Goal: Information Seeking & Learning: Learn about a topic

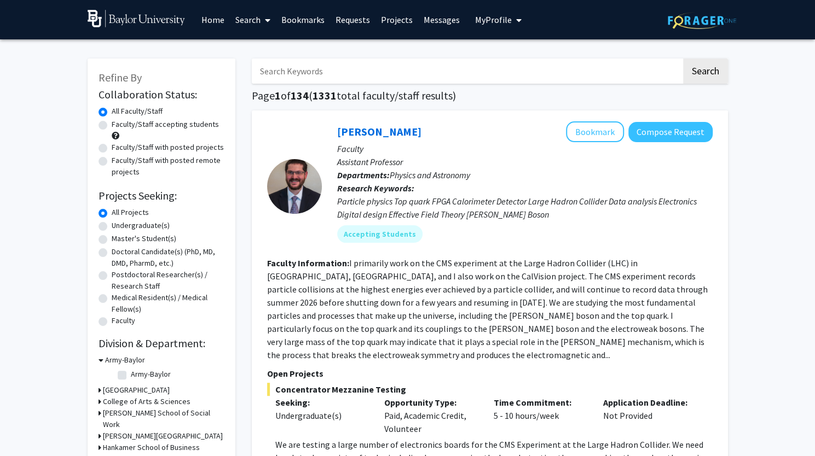
click at [142, 229] on label "Undergraduate(s)" at bounding box center [141, 225] width 58 height 11
click at [119, 227] on input "Undergraduate(s)" at bounding box center [115, 223] width 7 height 7
radio input "true"
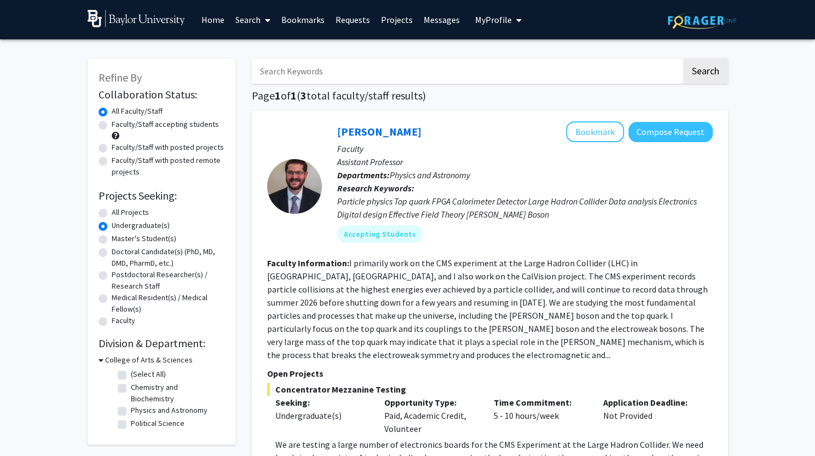
click at [237, 19] on link "Search" at bounding box center [253, 20] width 46 height 38
click at [250, 48] on span "Faculty/Staff" at bounding box center [270, 50] width 80 height 22
radio input "true"
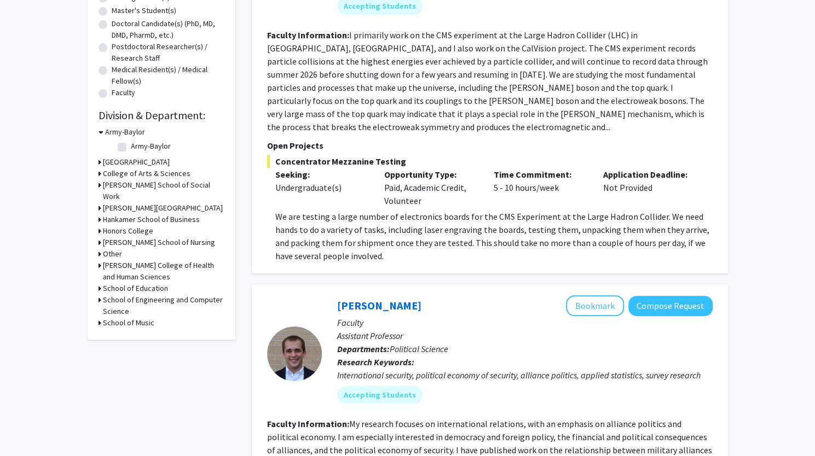
scroll to position [229, 0]
click at [100, 172] on icon at bounding box center [99, 172] width 3 height 11
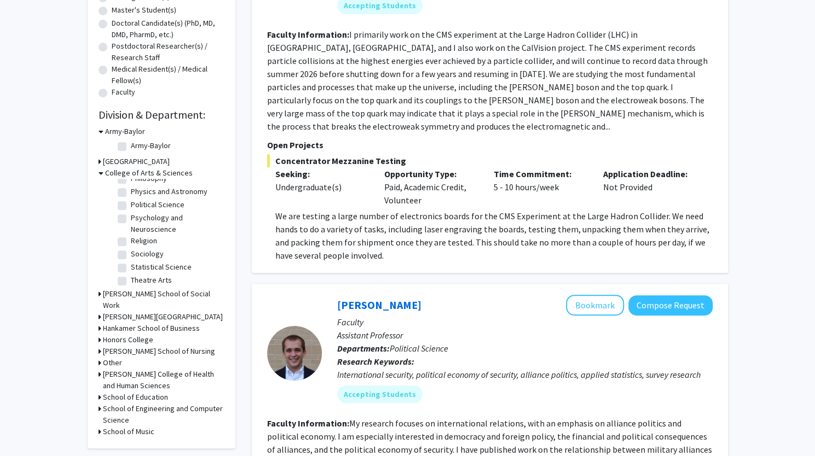
scroll to position [311, 0]
click at [131, 228] on label "Psychology and Neuroscience" at bounding box center [176, 223] width 91 height 23
click at [131, 219] on input "Psychology and Neuroscience" at bounding box center [134, 215] width 7 height 7
checkbox input "true"
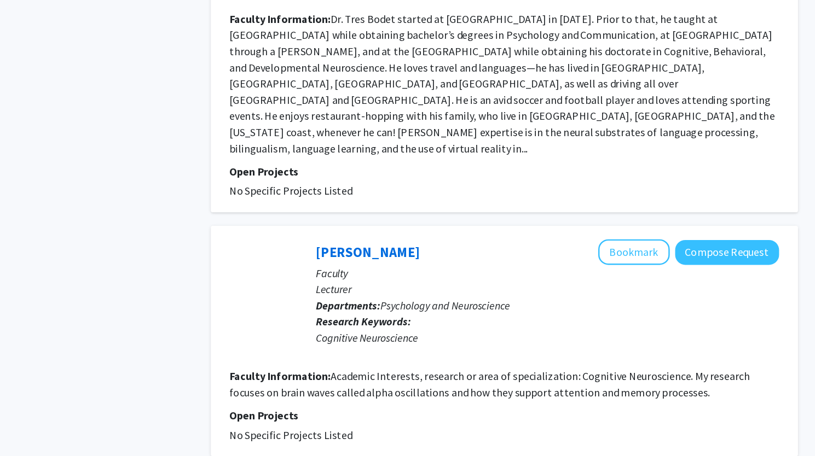
scroll to position [2610, 0]
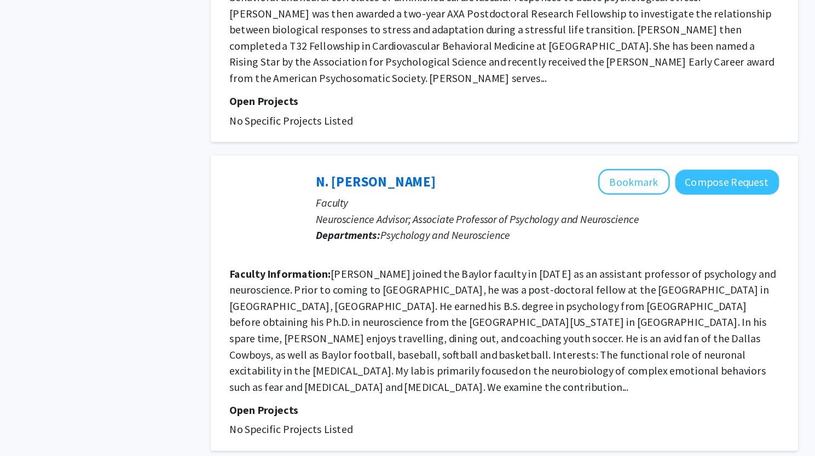
scroll to position [2128, 0]
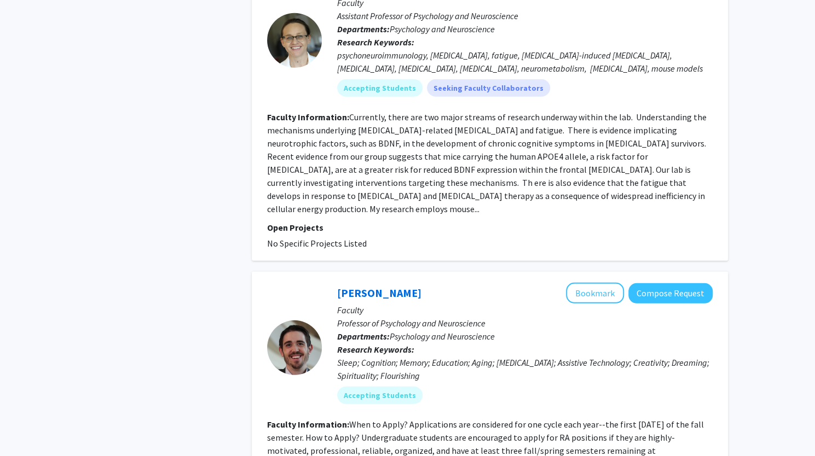
scroll to position [1920, 0]
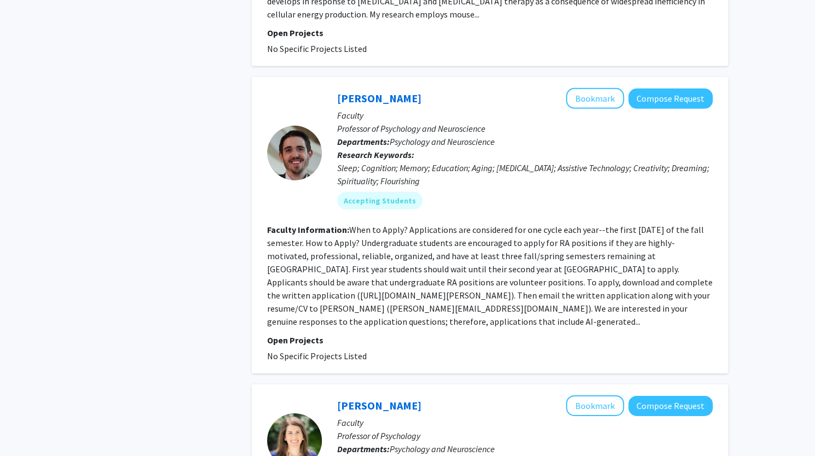
click at [428, 161] on div "Sleep; Cognition; Memory; Education; Aging; [MEDICAL_DATA]; Assistive Technolog…" at bounding box center [524, 174] width 375 height 26
click at [359, 236] on fg-read-more "When to Apply? Applications are considered for one cycle each year--the first […" at bounding box center [489, 275] width 445 height 103
click at [375, 192] on mat-chip "Accepting Students" at bounding box center [379, 201] width 85 height 18
click at [380, 192] on mat-chip "Accepting Students" at bounding box center [379, 201] width 85 height 18
click at [642, 89] on button "Compose Request" at bounding box center [670, 99] width 84 height 20
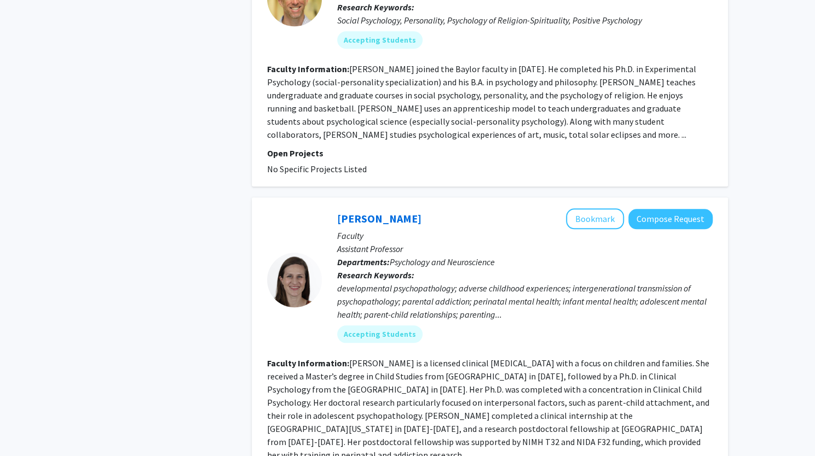
scroll to position [545, 0]
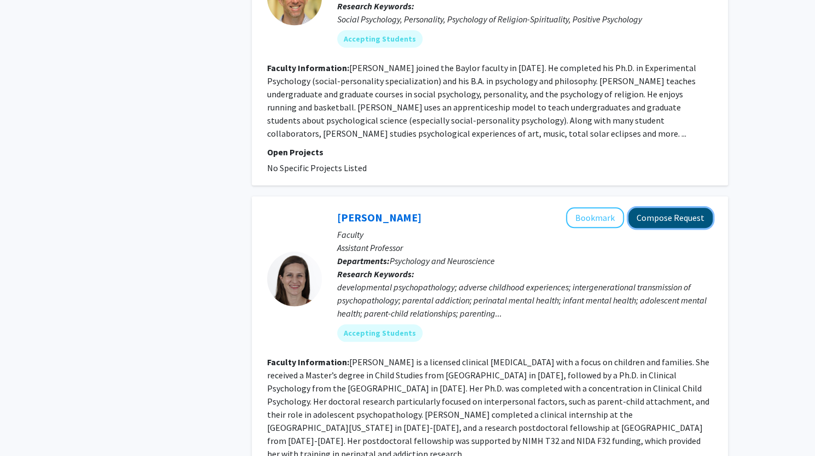
click at [649, 209] on button "Compose Request" at bounding box center [670, 218] width 84 height 20
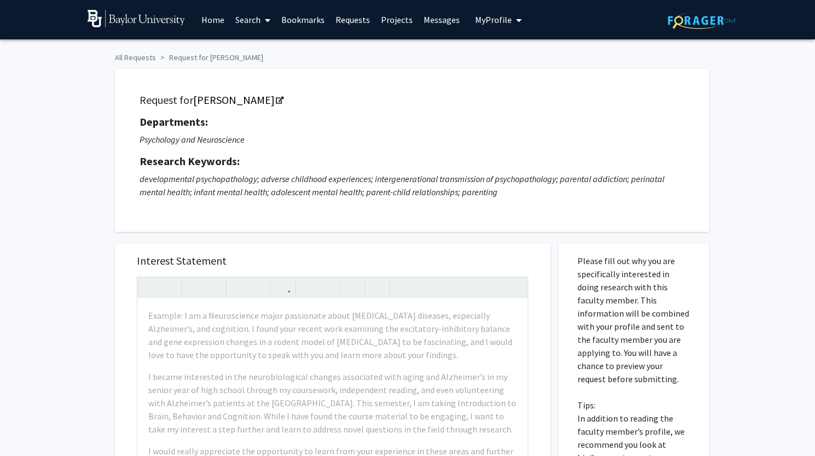
click at [492, 22] on span "My Profile" at bounding box center [493, 19] width 37 height 11
click at [513, 50] on span "[PERSON_NAME]" at bounding box center [543, 51] width 66 height 12
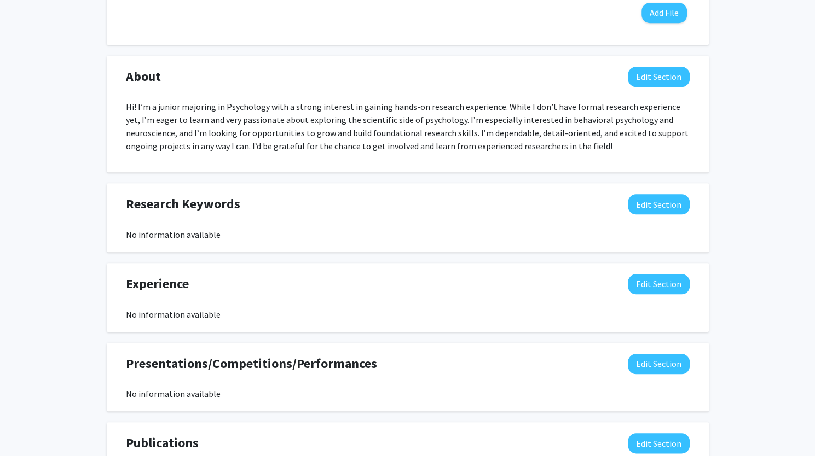
scroll to position [471, 0]
click at [641, 79] on button "Edit Section" at bounding box center [659, 76] width 62 height 20
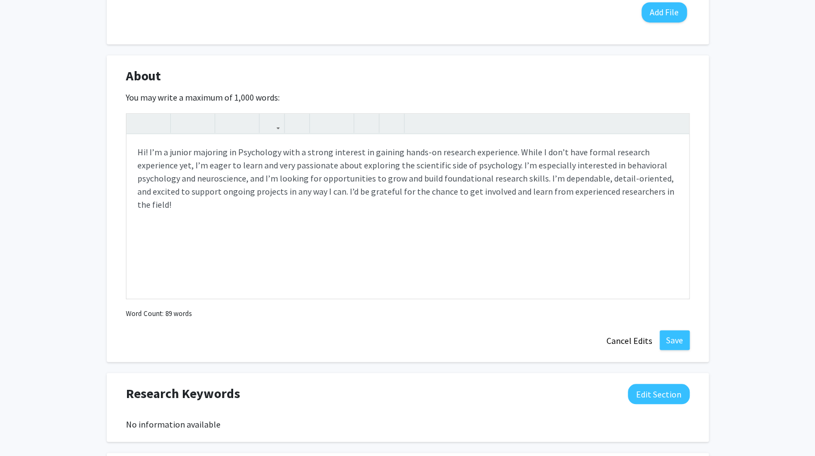
click at [616, 85] on div "About Edit Section" at bounding box center [408, 78] width 580 height 25
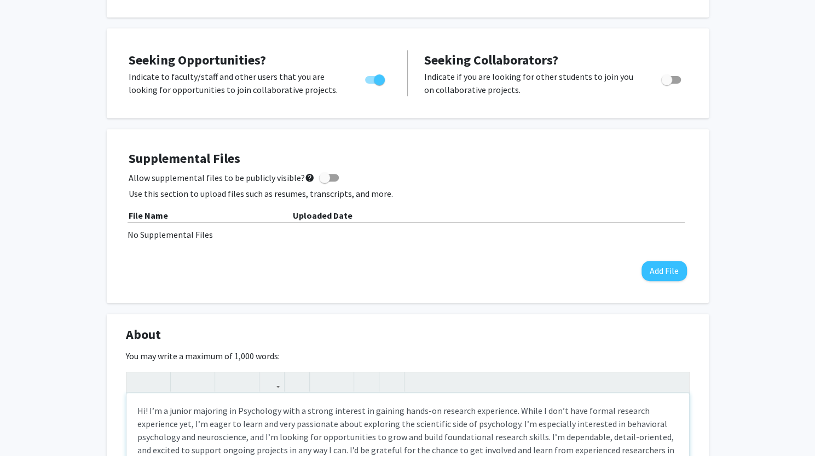
scroll to position [0, 0]
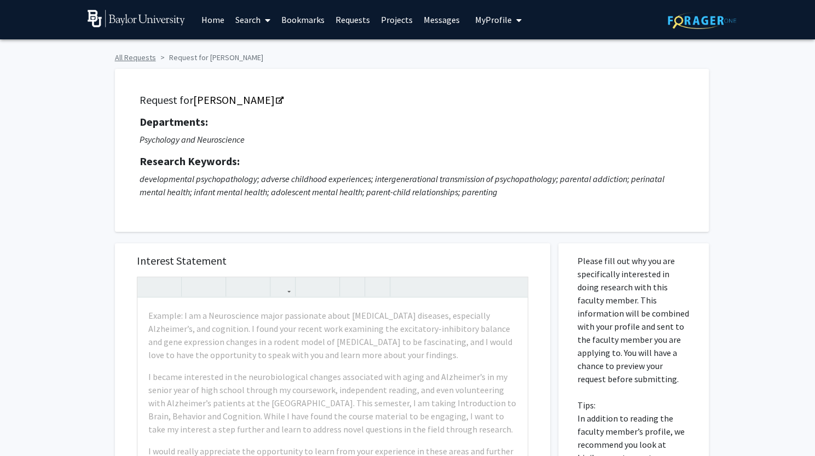
click at [143, 53] on link "All Requests" at bounding box center [135, 58] width 41 height 10
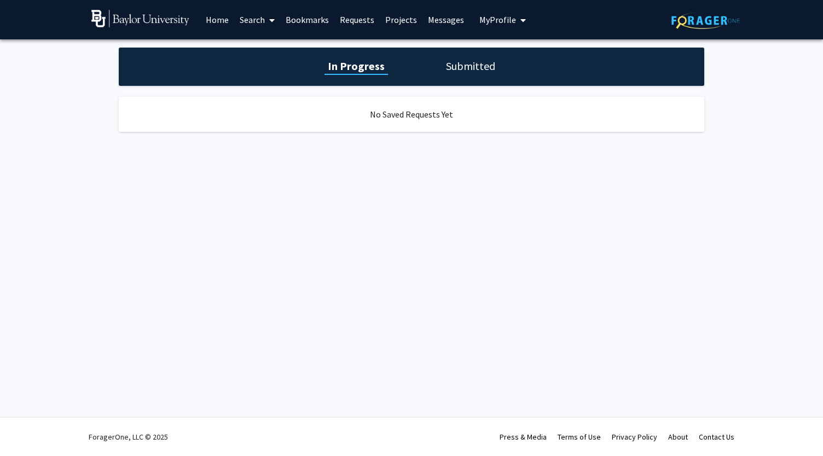
click at [479, 66] on h1 "Submitted" at bounding box center [471, 66] width 56 height 15
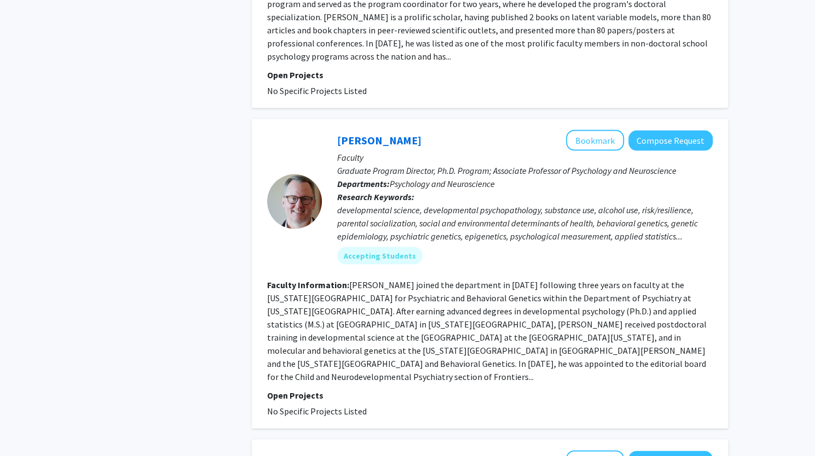
scroll to position [1250, 0]
click at [318, 282] on fg-read-more "[PERSON_NAME] joined the department in [DATE] following three years on faculty …" at bounding box center [486, 331] width 439 height 103
click at [403, 134] on link "[PERSON_NAME]" at bounding box center [379, 141] width 84 height 14
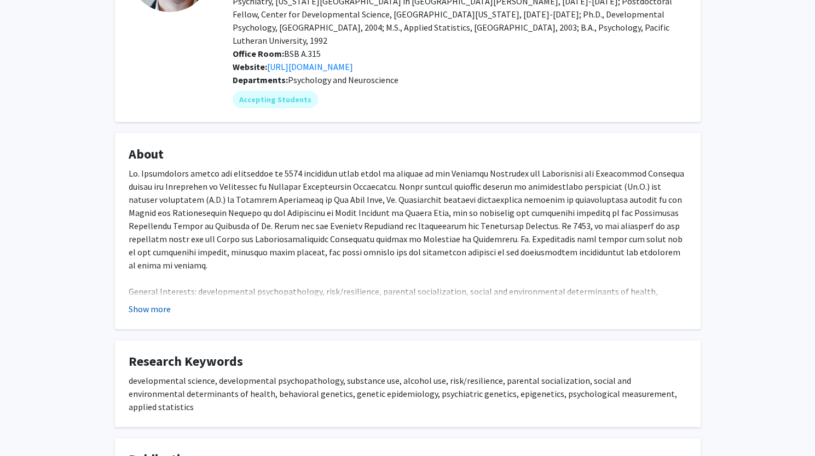
scroll to position [102, 0]
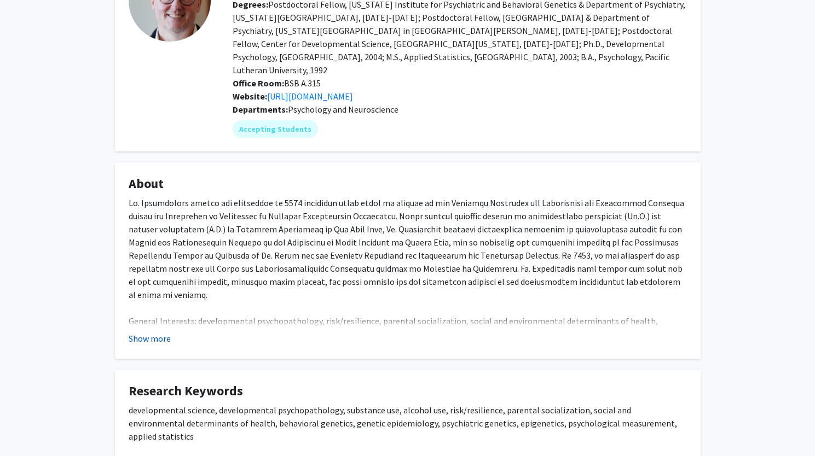
click at [155, 332] on button "Show more" at bounding box center [150, 338] width 42 height 13
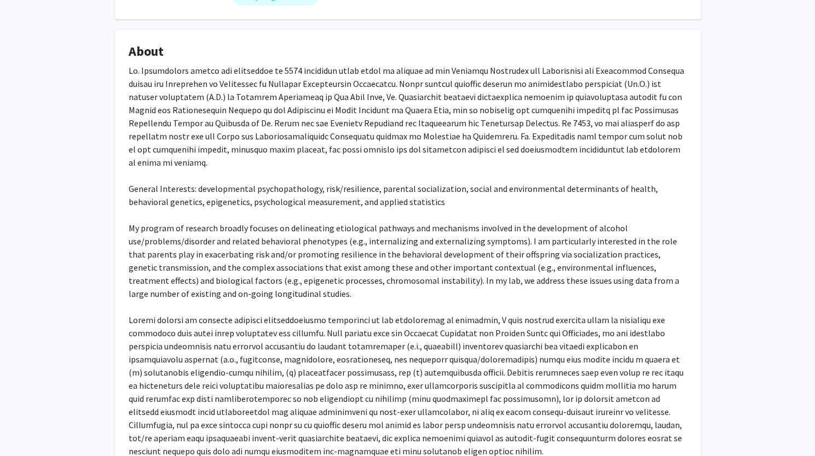
scroll to position [0, 0]
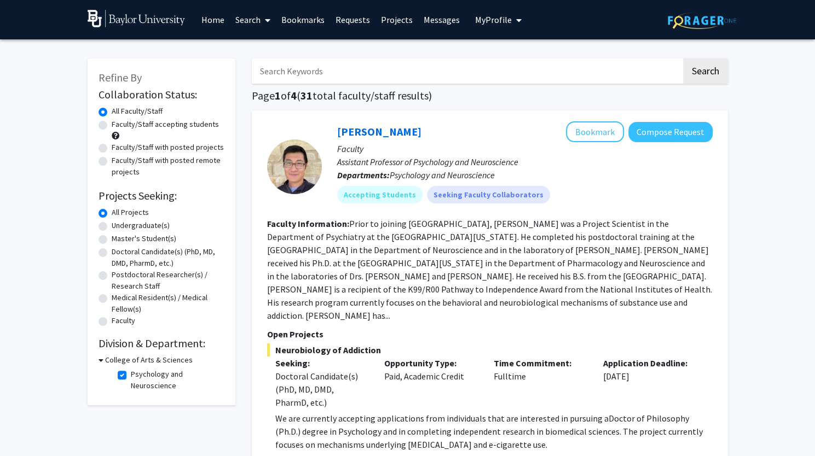
click at [102, 361] on icon at bounding box center [100, 360] width 5 height 11
click at [96, 359] on div "Refine By Collaboration Status: Collaboration Status All Faculty/Staff Collabor…" at bounding box center [162, 218] width 148 height 318
click at [101, 358] on div "College of Arts & Sciences" at bounding box center [161, 360] width 126 height 11
click at [256, 18] on link "Search" at bounding box center [253, 20] width 46 height 38
click at [353, 74] on input "Search Keywords" at bounding box center [466, 71] width 429 height 25
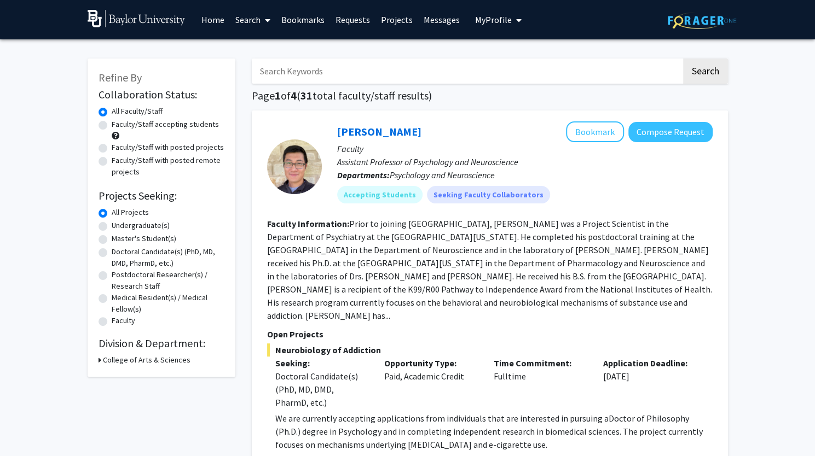
click at [99, 357] on icon at bounding box center [99, 360] width 3 height 11
click at [131, 378] on label "Psychology and Neuroscience" at bounding box center [176, 380] width 91 height 23
click at [131, 376] on input "Psychology and Neuroscience" at bounding box center [134, 372] width 7 height 7
checkbox input "false"
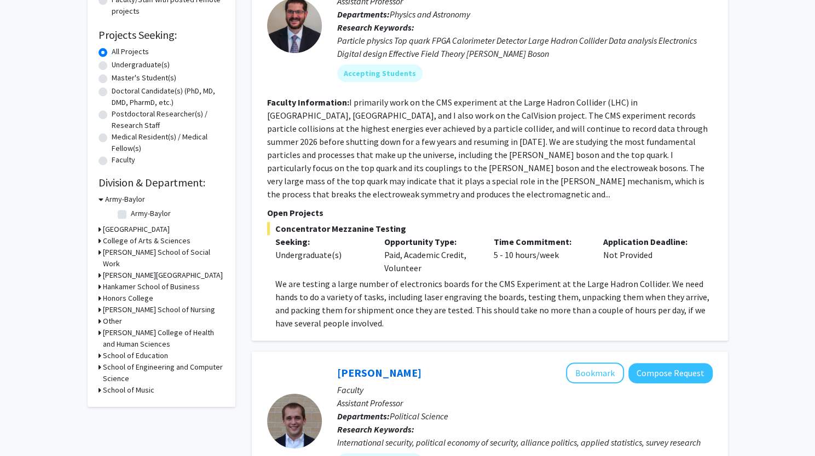
scroll to position [161, 0]
click at [99, 240] on icon at bounding box center [99, 240] width 3 height 11
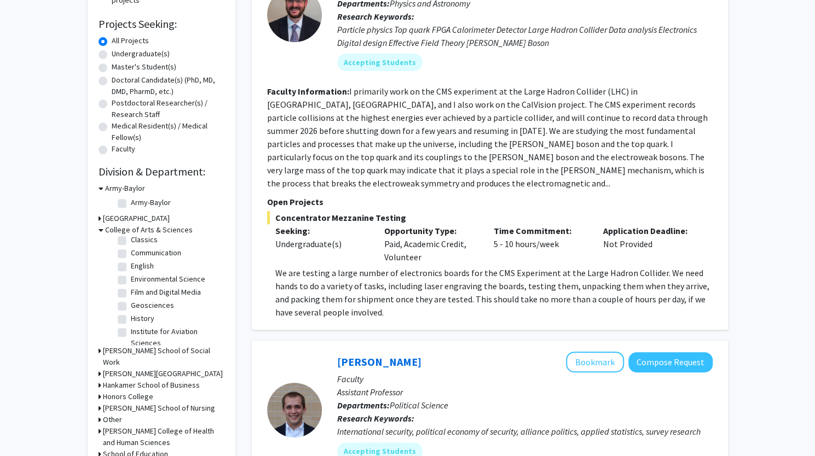
scroll to position [0, 0]
click at [131, 259] on label "Anthropology" at bounding box center [153, 257] width 45 height 11
click at [131, 259] on input "Anthropology" at bounding box center [134, 255] width 7 height 7
checkbox input "true"
